Goal: Transaction & Acquisition: Purchase product/service

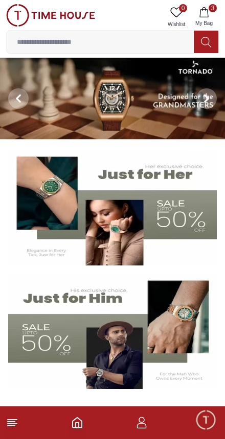
click at [207, 11] on icon "button" at bounding box center [204, 12] width 10 height 10
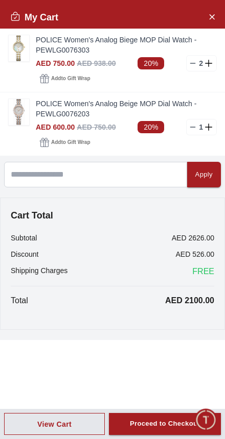
click at [188, 54] on link "POLICE Women's Analog Biege MOP Dial Watch - PEWLG0076303" at bounding box center [126, 45] width 181 height 20
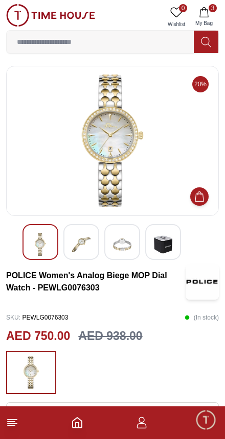
click at [207, 8] on icon "button" at bounding box center [204, 12] width 10 height 10
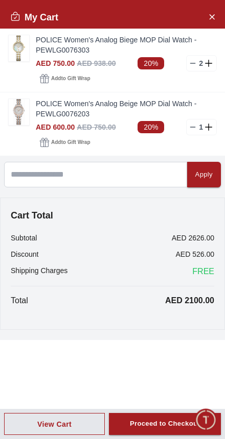
click at [204, 72] on div "Add to Gift Wrap" at bounding box center [126, 79] width 181 height 14
click at [188, 78] on div "Add to Gift Wrap" at bounding box center [126, 79] width 181 height 14
click at [189, 64] on icon at bounding box center [193, 63] width 8 height 8
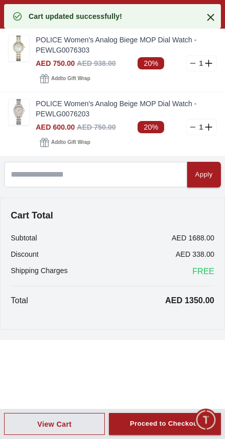
click at [195, 64] on icon at bounding box center [193, 63] width 8 height 8
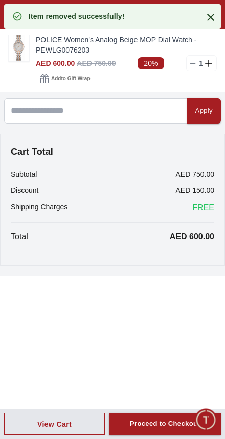
click at [196, 62] on icon at bounding box center [193, 63] width 8 height 8
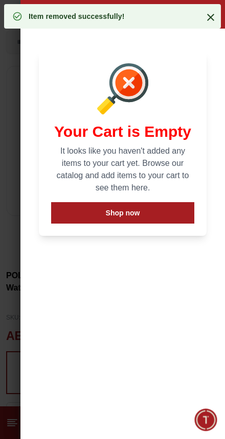
click at [215, 14] on icon at bounding box center [210, 17] width 12 height 12
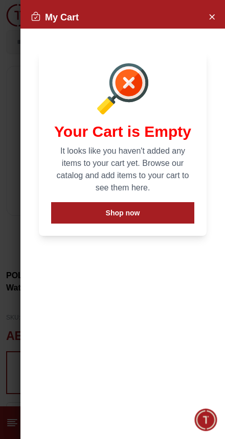
click at [216, 12] on button "Close Account" at bounding box center [211, 16] width 16 height 16
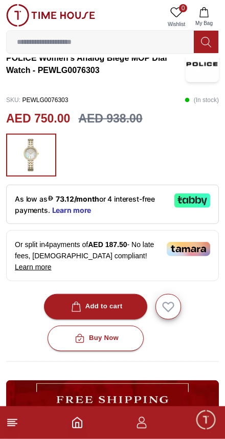
scroll to position [225, 0]
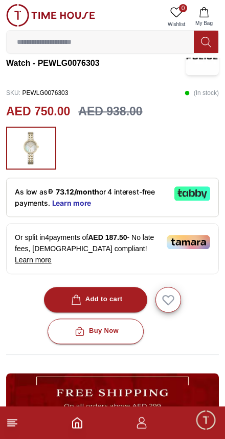
click at [113, 294] on div "Add to cart" at bounding box center [96, 300] width 54 height 12
click at [203, 7] on button "1 My Bag" at bounding box center [204, 17] width 30 height 26
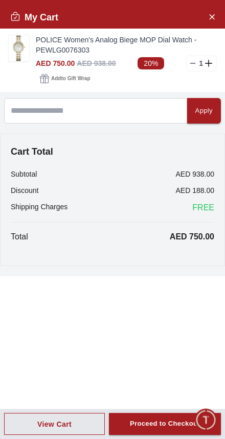
click at [172, 426] on div "Proceed to Checkout" at bounding box center [165, 425] width 70 height 12
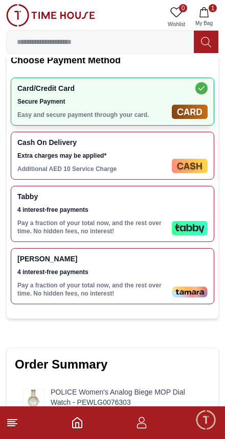
scroll to position [315, 0]
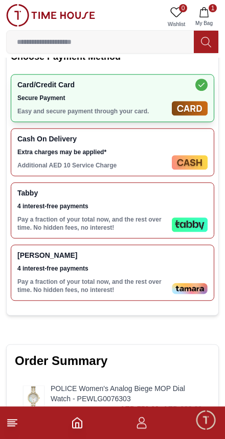
click at [167, 278] on p "Pay a fraction of your total now, and the rest over time. No hidden fees, no in…" at bounding box center [92, 286] width 150 height 16
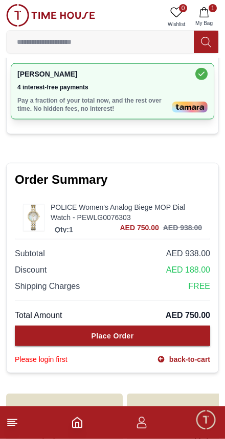
scroll to position [497, 0]
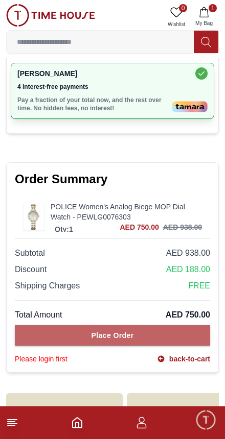
click at [152, 337] on button "Place Order" at bounding box center [112, 336] width 195 height 20
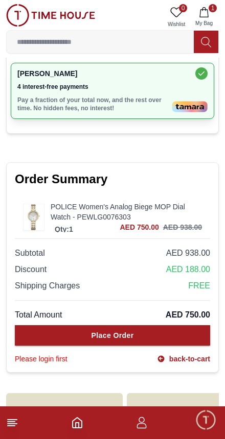
scroll to position [128, 0]
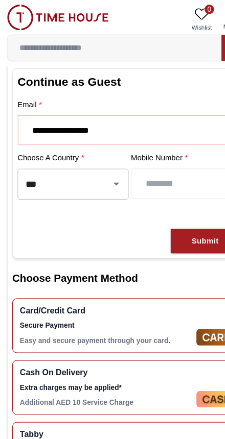
type input "**********"
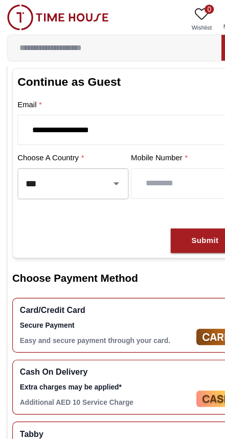
click at [146, 159] on input "number" at bounding box center [162, 161] width 94 height 26
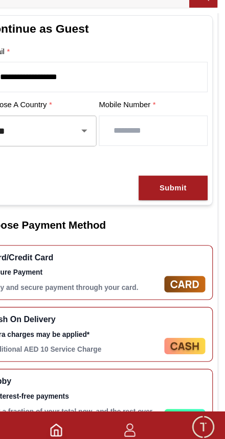
type input "**********"
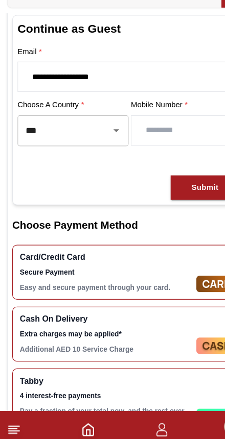
click at [176, 205] on div "Submit" at bounding box center [180, 211] width 24 height 12
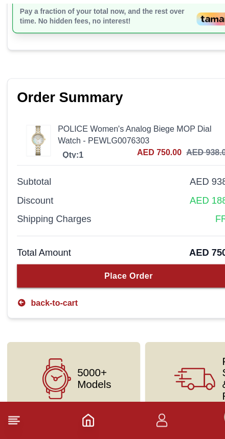
scroll to position [441, 0]
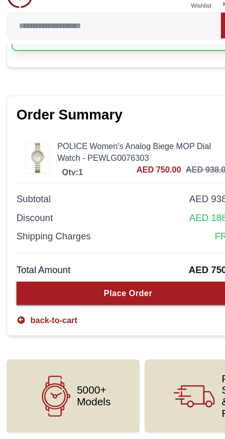
click at [126, 271] on div "Place Order" at bounding box center [112, 276] width 42 height 10
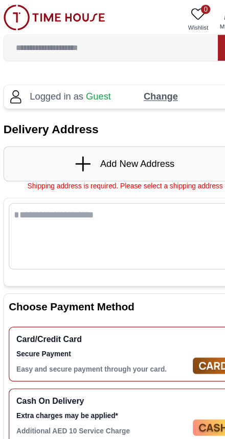
scroll to position [0, 0]
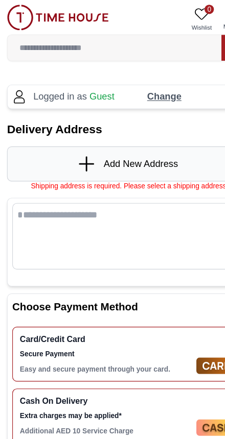
click at [109, 149] on span "Add New Address" at bounding box center [122, 143] width 65 height 12
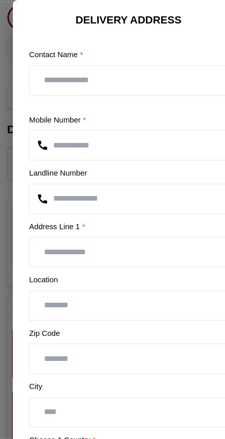
click at [135, 65] on input "text" at bounding box center [112, 71] width 173 height 26
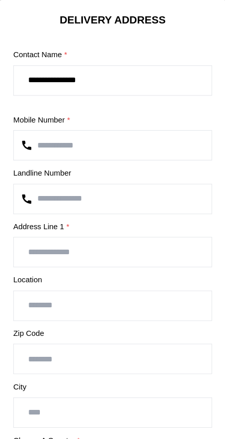
type input "**********"
click at [126, 170] on input "number" at bounding box center [112, 174] width 173 height 26
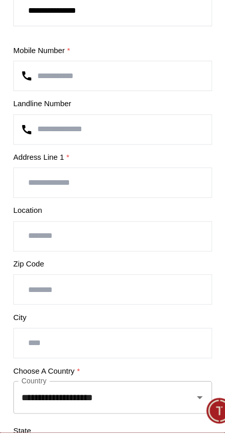
type input "**********"
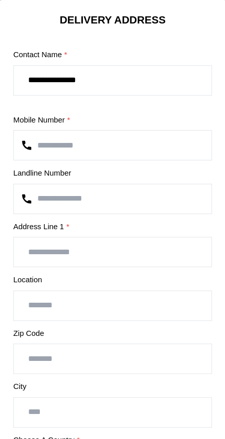
click at [95, 216] on input "text" at bounding box center [112, 221] width 173 height 26
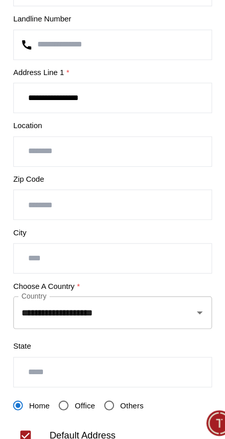
scroll to position [86, 0]
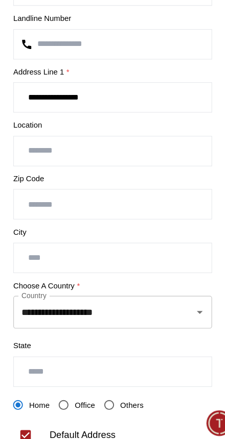
type input "**********"
click at [132, 169] on input "text" at bounding box center [112, 182] width 173 height 26
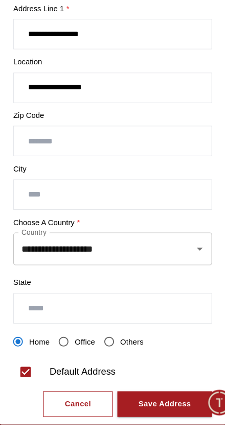
scroll to position [131, 0]
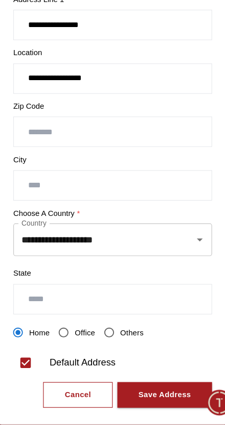
type input "**********"
click at [112, 217] on input "text" at bounding box center [112, 230] width 173 height 26
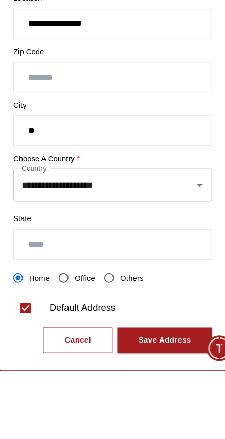
type input "*"
type input "*****"
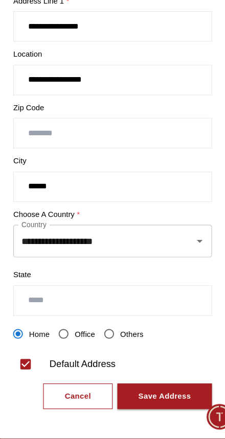
scroll to position [120, 0]
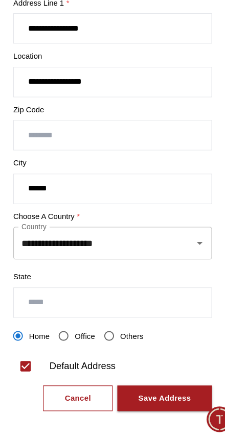
click at [104, 306] on input "text" at bounding box center [112, 319] width 173 height 26
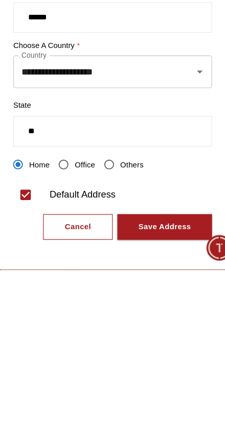
type input "*"
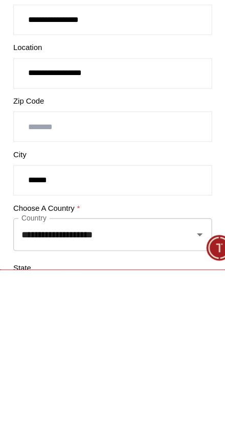
scroll to position [0, 0]
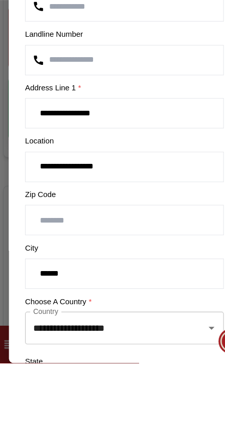
type input "*****"
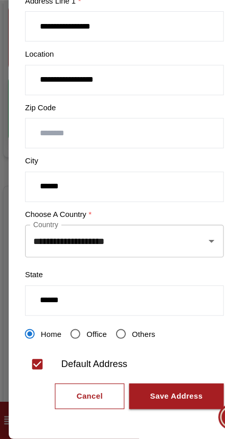
scroll to position [143, 0]
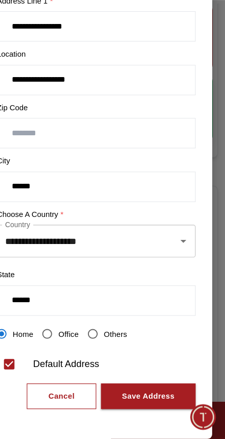
click at [135, 397] on div "Save Address" at bounding box center [158, 403] width 46 height 12
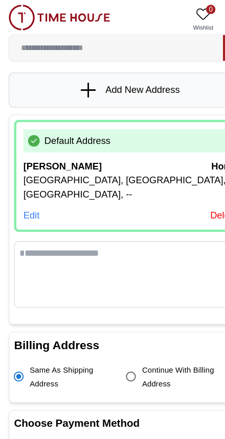
scroll to position [65, 0]
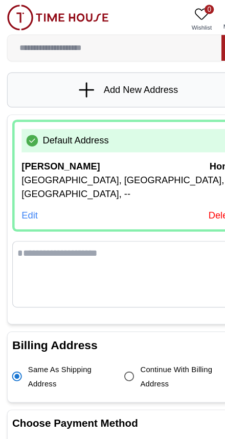
click at [24, 182] on div "Edit" at bounding box center [26, 188] width 14 height 12
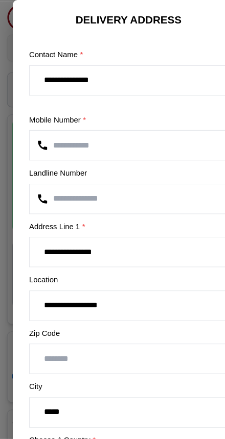
click at [142, 173] on input "number" at bounding box center [112, 174] width 173 height 26
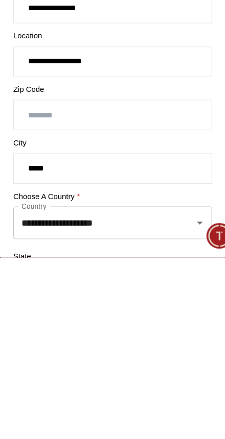
scroll to position [0, 0]
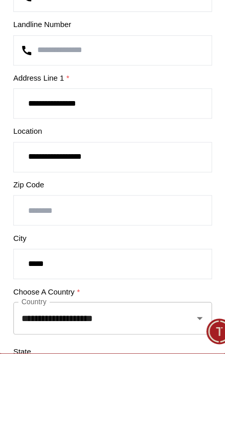
click at [100, 208] on input "**********" at bounding box center [112, 221] width 173 height 26
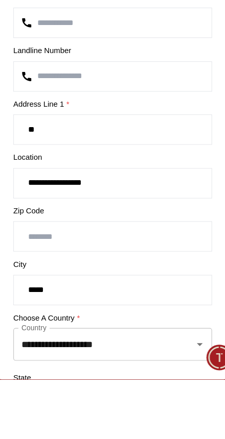
type input "*"
type input "**********"
click at [106, 255] on input "**********" at bounding box center [112, 268] width 173 height 26
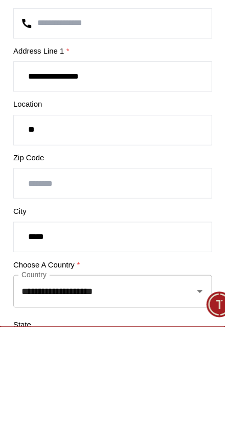
type input "*"
click at [110, 208] on input "**********" at bounding box center [112, 221] width 173 height 26
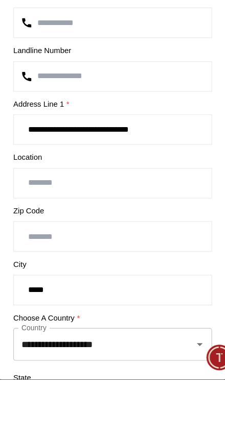
type input "**********"
click at [107, 255] on input "text" at bounding box center [112, 268] width 173 height 26
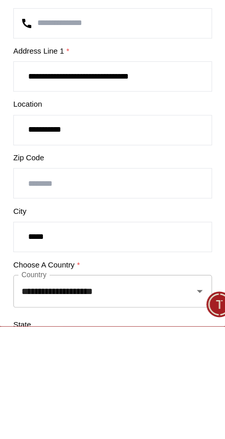
type input "**********"
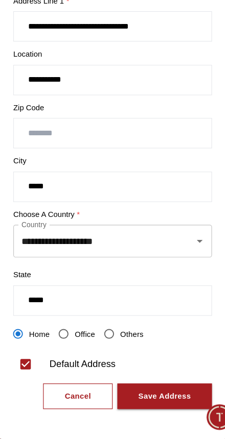
scroll to position [143, 0]
click at [144, 397] on div "Save Address" at bounding box center [158, 403] width 46 height 12
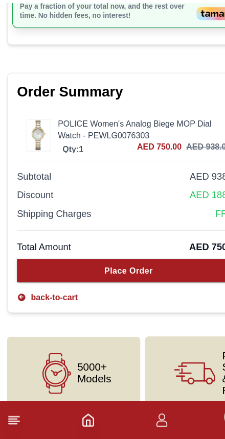
scroll to position [588, 0]
click at [120, 287] on div "Place Order" at bounding box center [112, 292] width 42 height 10
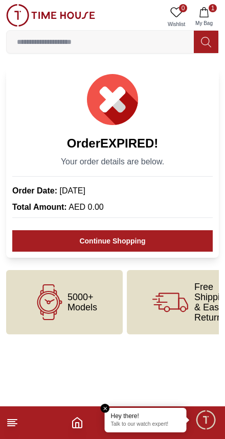
click at [204, 13] on icon "button" at bounding box center [204, 12] width 10 height 10
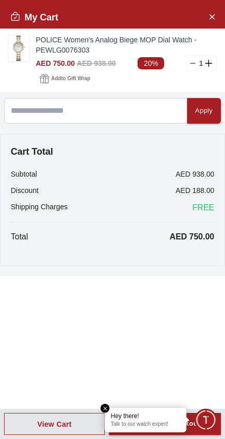
click at [104, 412] on em "Close tooltip" at bounding box center [105, 408] width 9 height 9
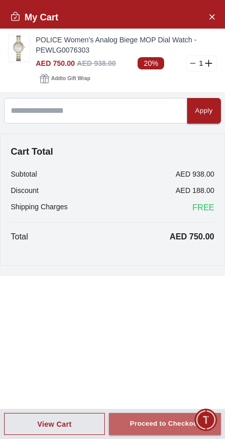
click at [169, 429] on div "Proceed to Checkout" at bounding box center [165, 425] width 70 height 12
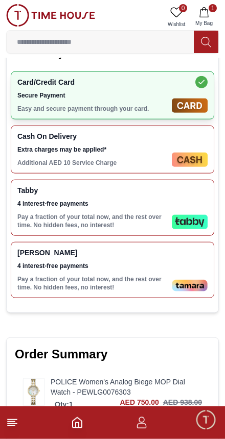
scroll to position [371, 0]
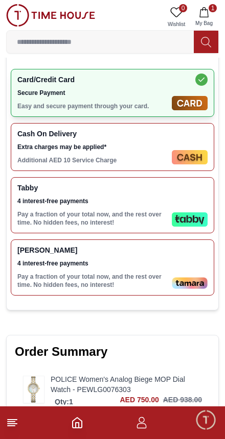
click at [156, 224] on p "Pay a fraction of your total now, and the rest over time. No hidden fees, no in…" at bounding box center [92, 219] width 150 height 16
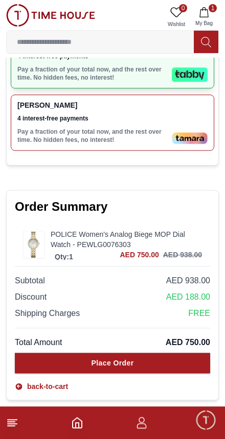
scroll to position [517, 0]
click at [122, 374] on button "Place Order" at bounding box center [112, 363] width 195 height 20
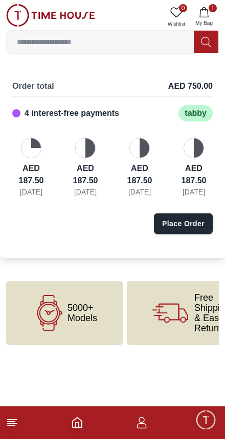
click at [189, 229] on div "Place Order" at bounding box center [183, 224] width 42 height 10
